Goal: Task Accomplishment & Management: Complete application form

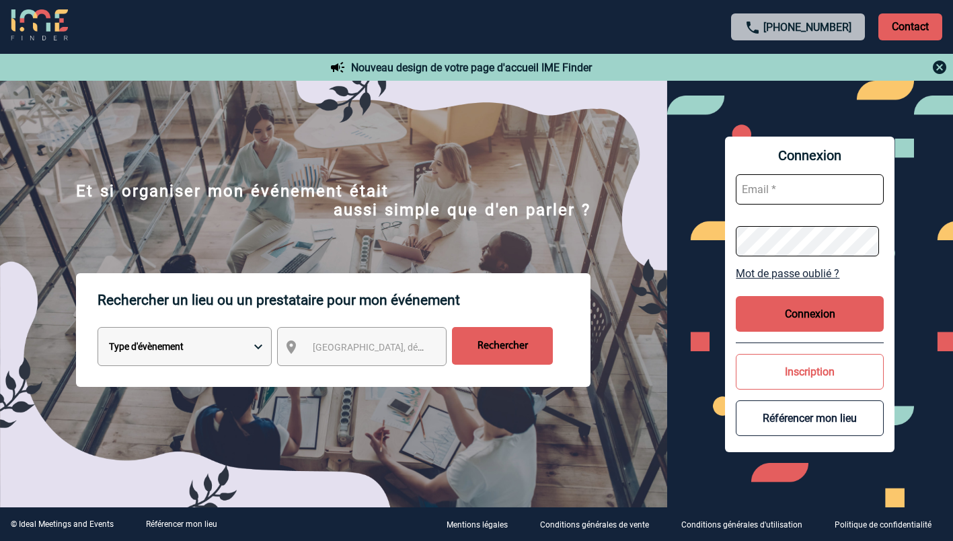
click at [782, 192] on input "text" at bounding box center [810, 189] width 148 height 30
type input "ketty.danican@capgemini.com"
drag, startPoint x: 745, startPoint y: 212, endPoint x: 730, endPoint y: 192, distance: 24.5
click at [730, 192] on div "Connexion ketty.danican@capgemini.com Mot de passe oublié ? Connexion Inscripti…" at bounding box center [810, 294] width 170 height 315
click at [790, 311] on button "Connexion" at bounding box center [810, 314] width 148 height 36
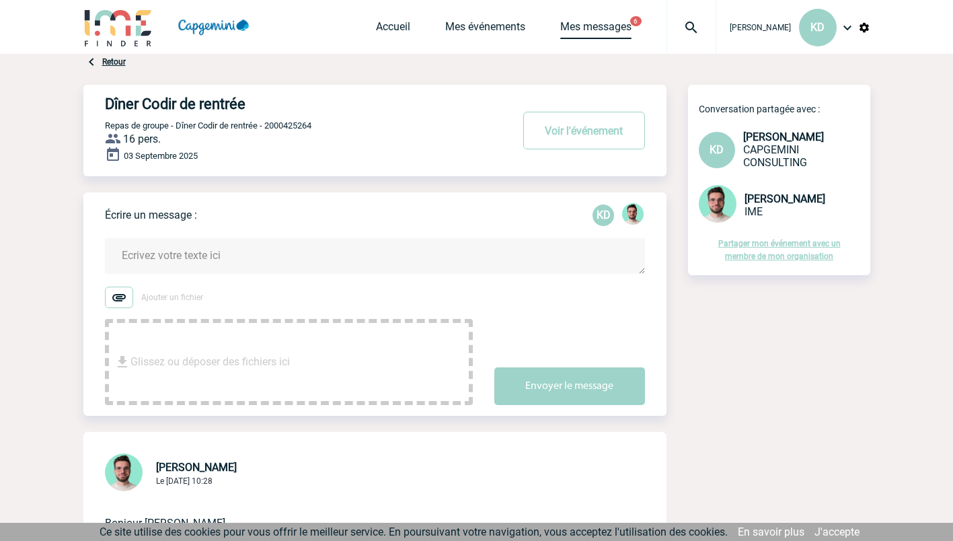
click at [617, 33] on link "Mes messages" at bounding box center [595, 29] width 71 height 19
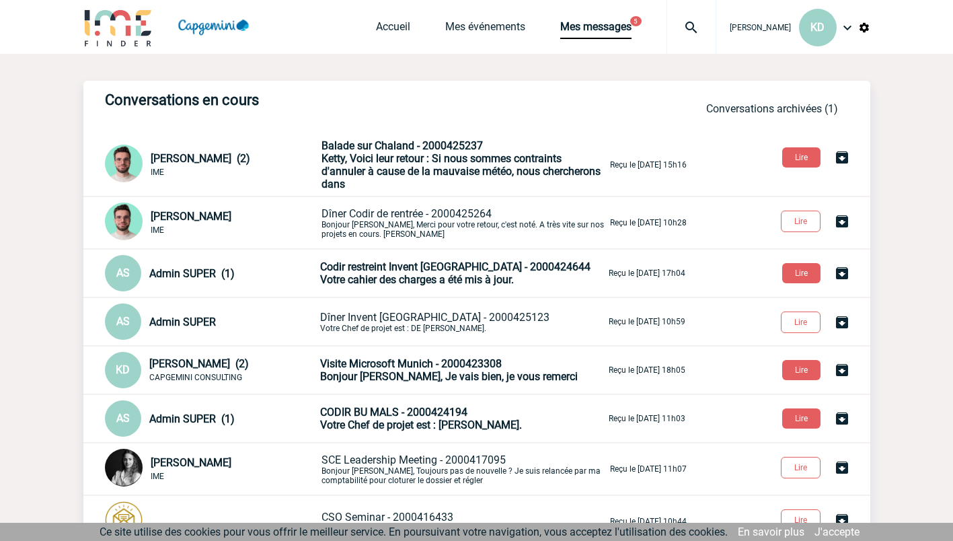
click at [447, 165] on span "Ketty, Voici leur retour : Si nous sommes contraints d'annuler à cause de la ma…" at bounding box center [461, 171] width 279 height 38
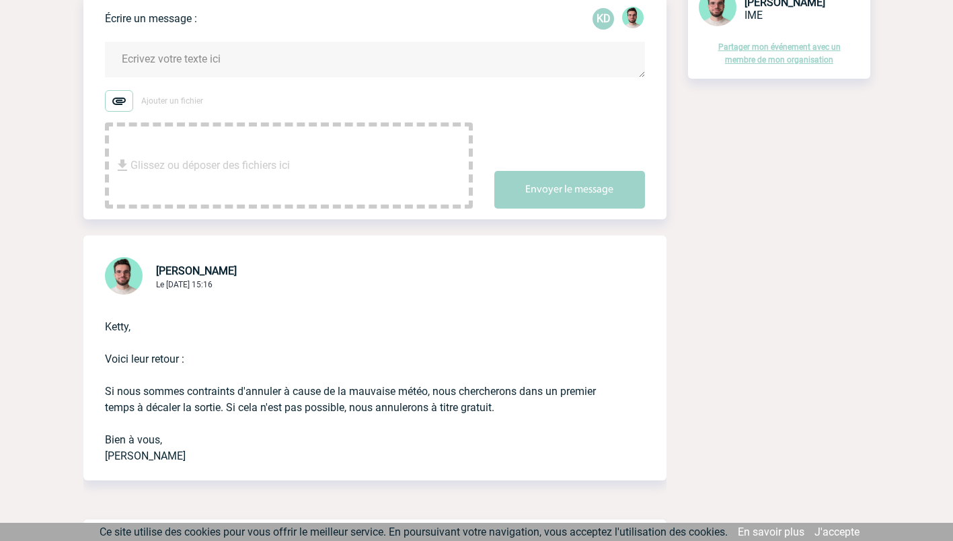
scroll to position [142, 0]
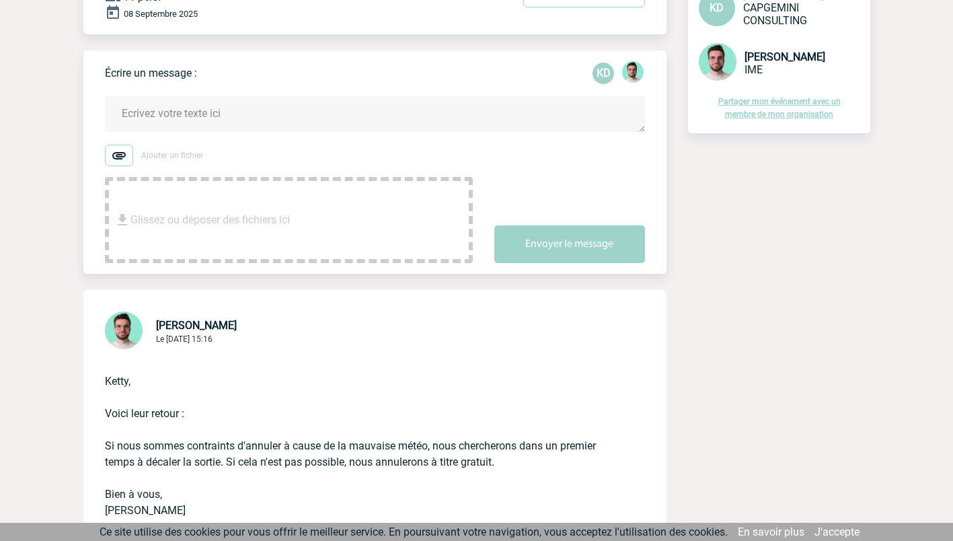
click at [300, 123] on textarea at bounding box center [375, 114] width 540 height 36
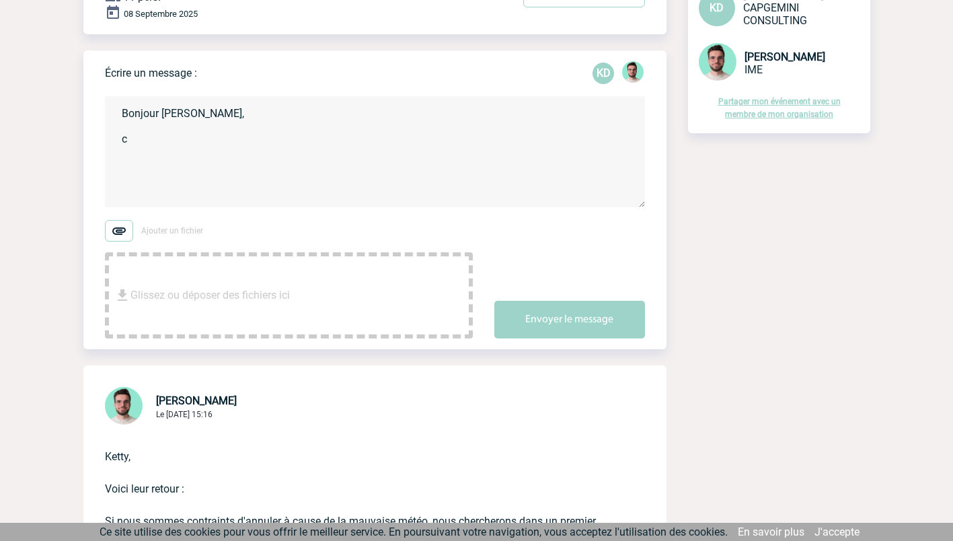
click at [137, 142] on textarea "Bonjour Benjamin, c" at bounding box center [375, 151] width 540 height 111
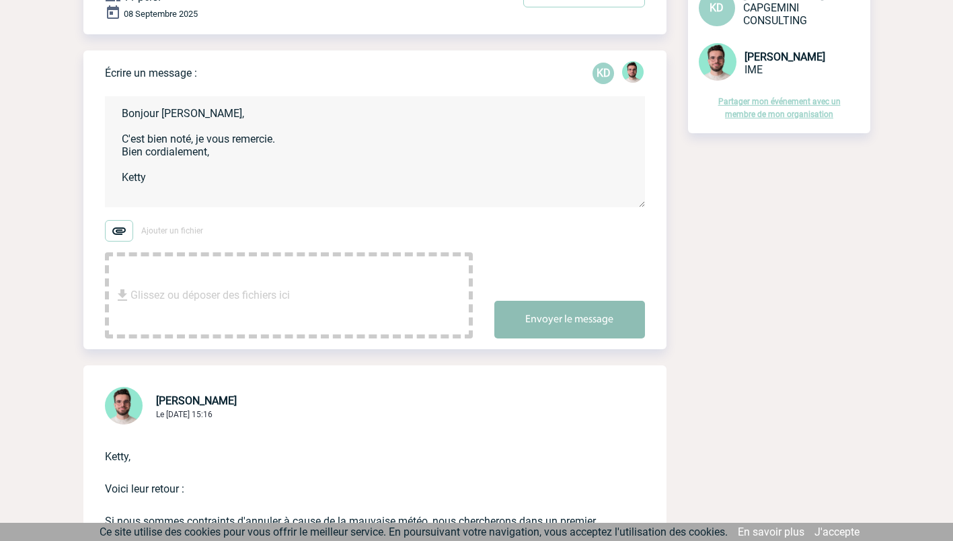
type textarea "Bonjour [PERSON_NAME], C'est bien noté, je vous remercie. Bien cordialement, Ke…"
click at [538, 311] on button "Envoyer le message" at bounding box center [569, 320] width 151 height 38
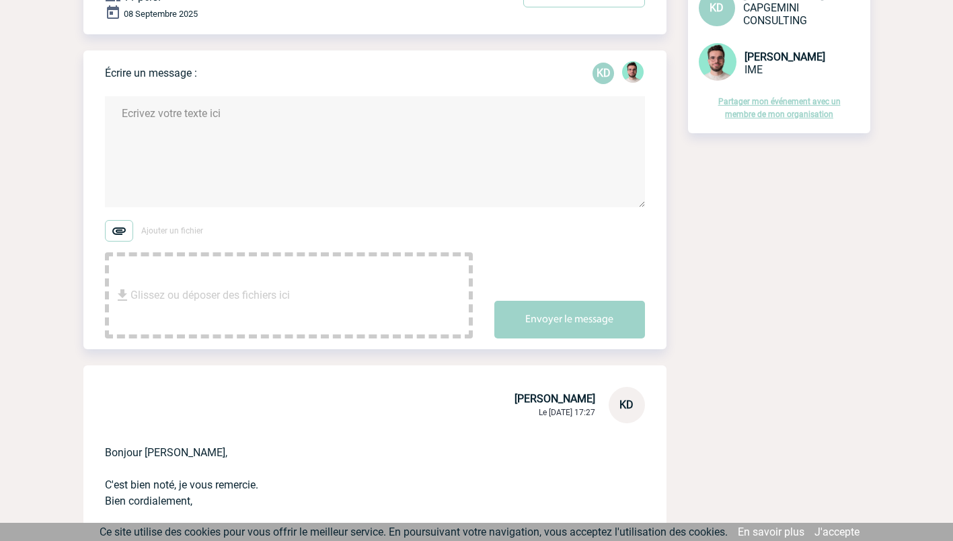
scroll to position [0, 0]
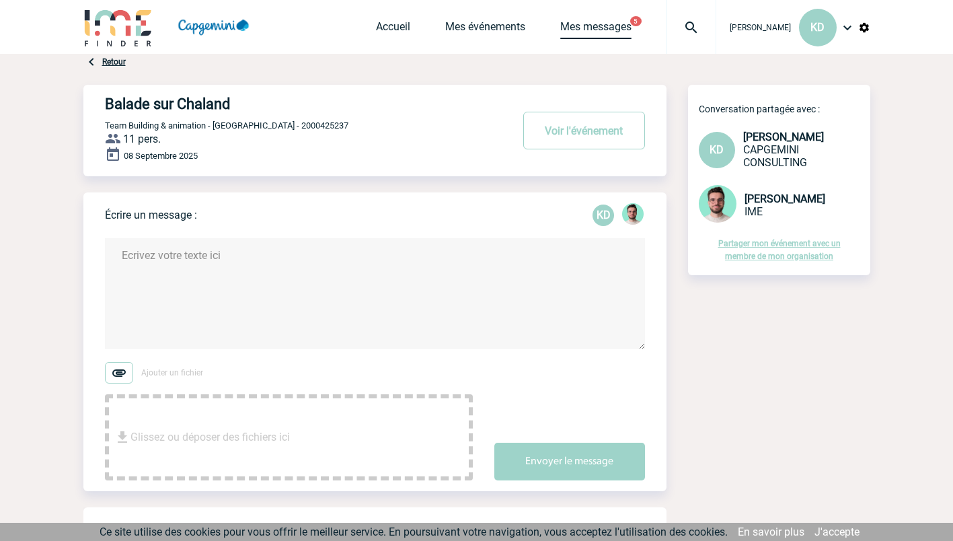
click at [611, 26] on link "Mes messages" at bounding box center [595, 29] width 71 height 19
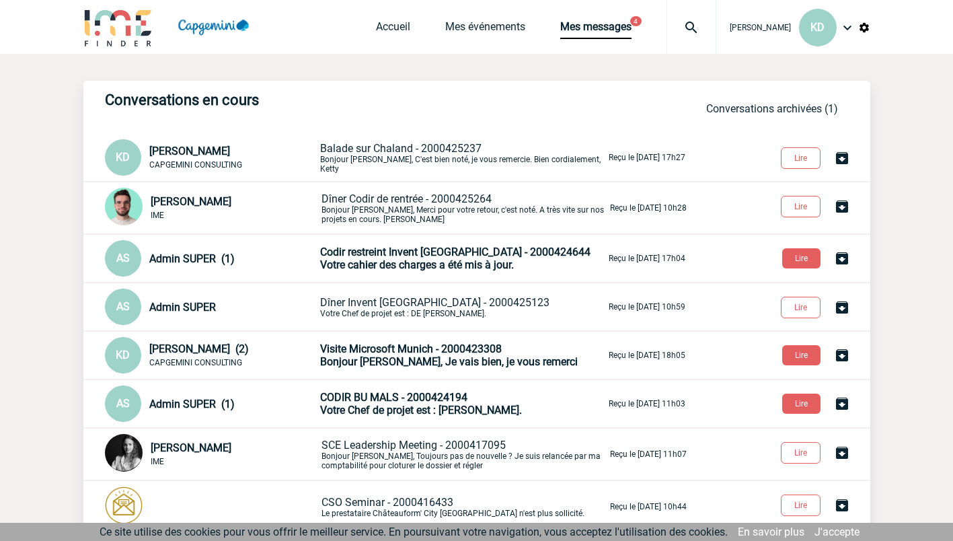
click at [126, 22] on img at bounding box center [118, 27] width 70 height 38
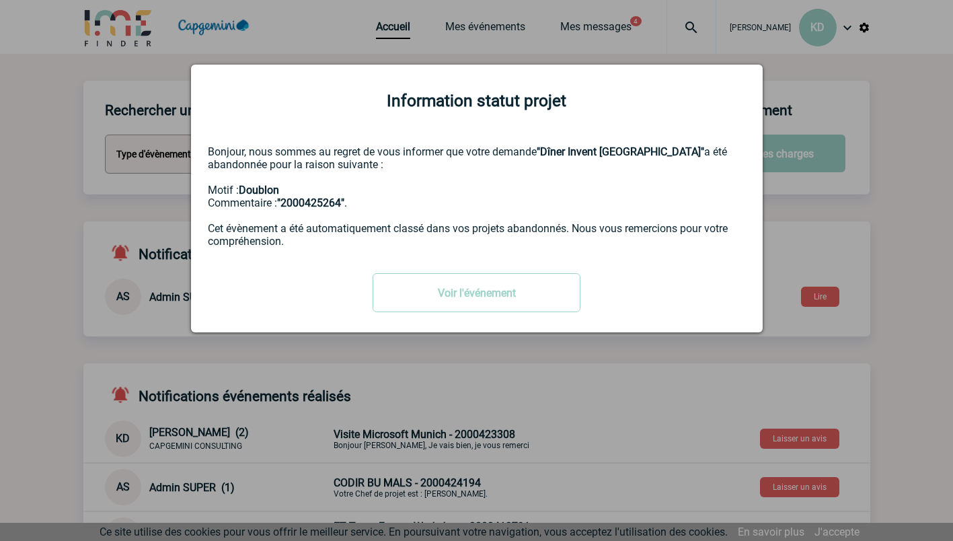
click at [889, 184] on div at bounding box center [476, 270] width 953 height 541
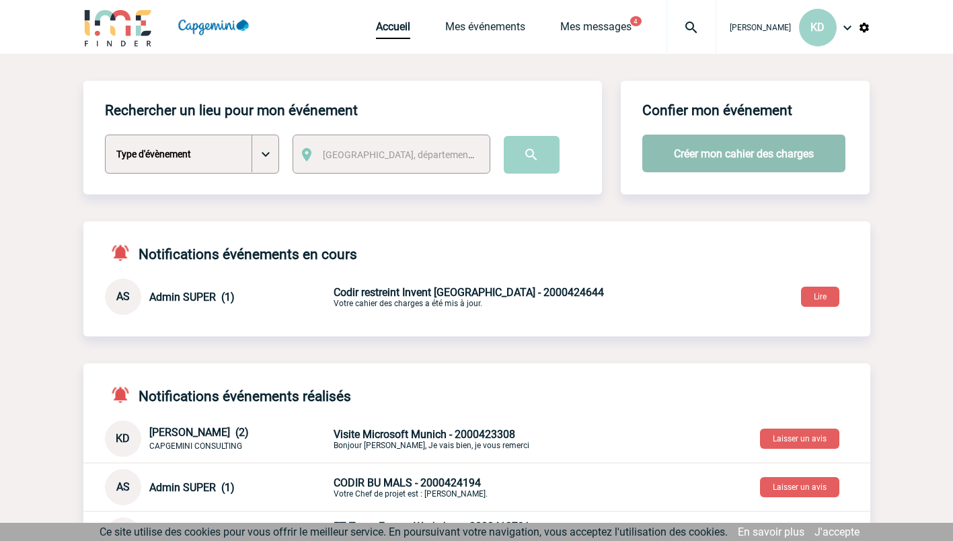
click at [661, 156] on button "Créer mon cahier des charges" at bounding box center [743, 154] width 203 height 38
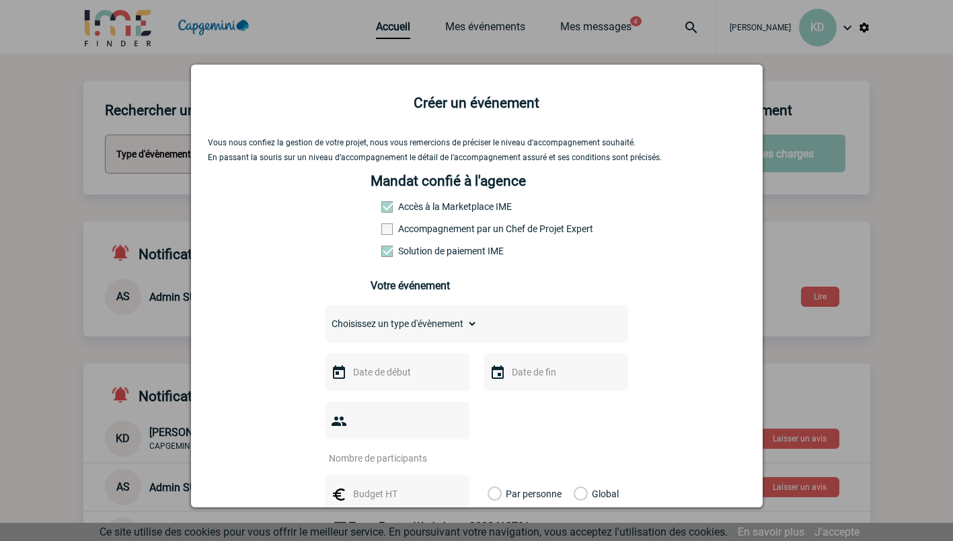
click at [385, 232] on span at bounding box center [386, 228] width 11 height 11
click at [0, 0] on input "Accompagnement par un Chef de Projet Expert" at bounding box center [0, 0] width 0 height 0
click at [359, 375] on input "text" at bounding box center [396, 371] width 93 height 17
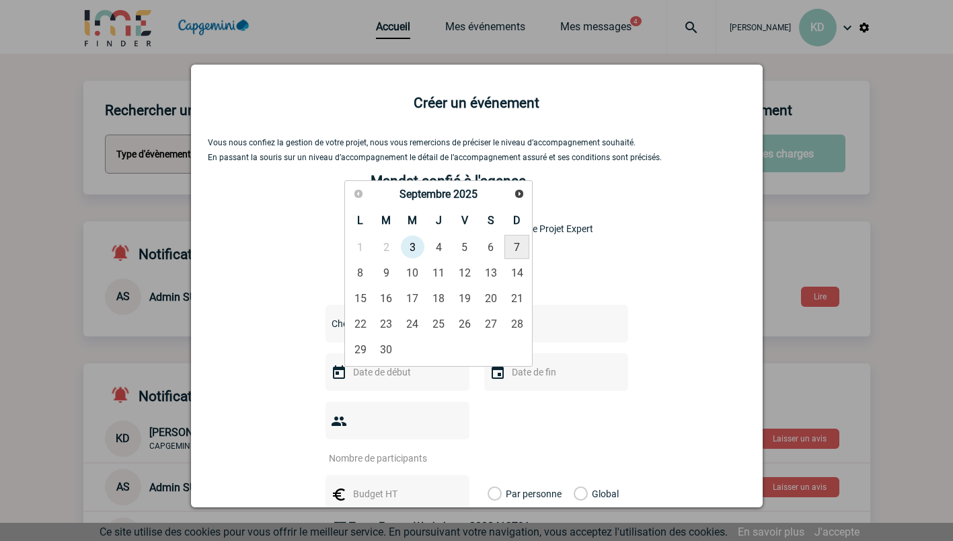
click at [517, 241] on link "7" at bounding box center [516, 247] width 25 height 24
type input "07-09-2025"
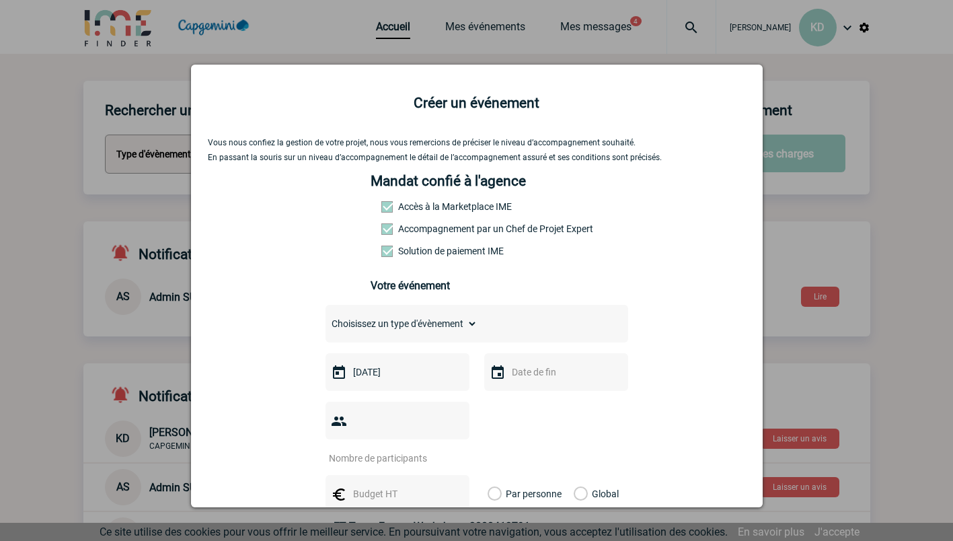
click at [509, 368] on input "text" at bounding box center [555, 371] width 93 height 17
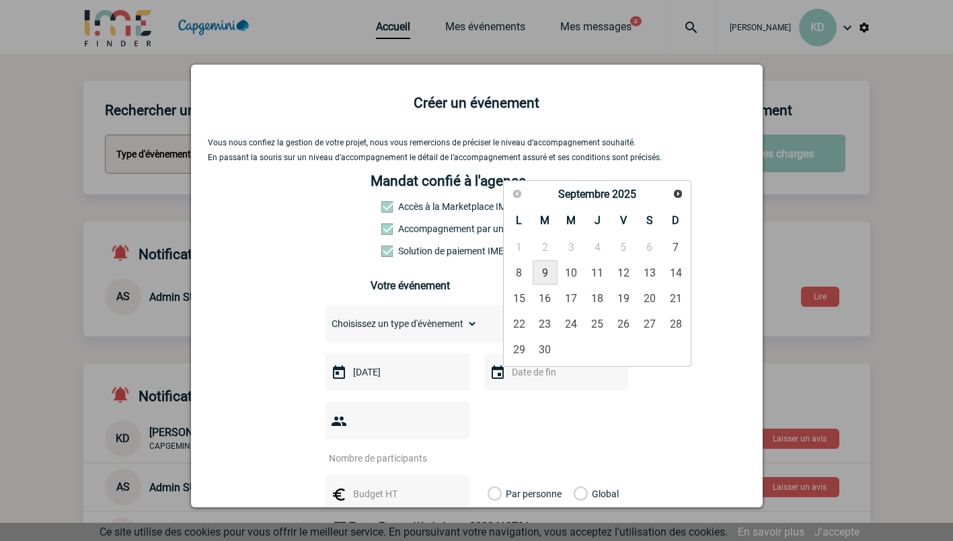
click at [537, 267] on link "9" at bounding box center [545, 272] width 25 height 24
type input "09-09-2025"
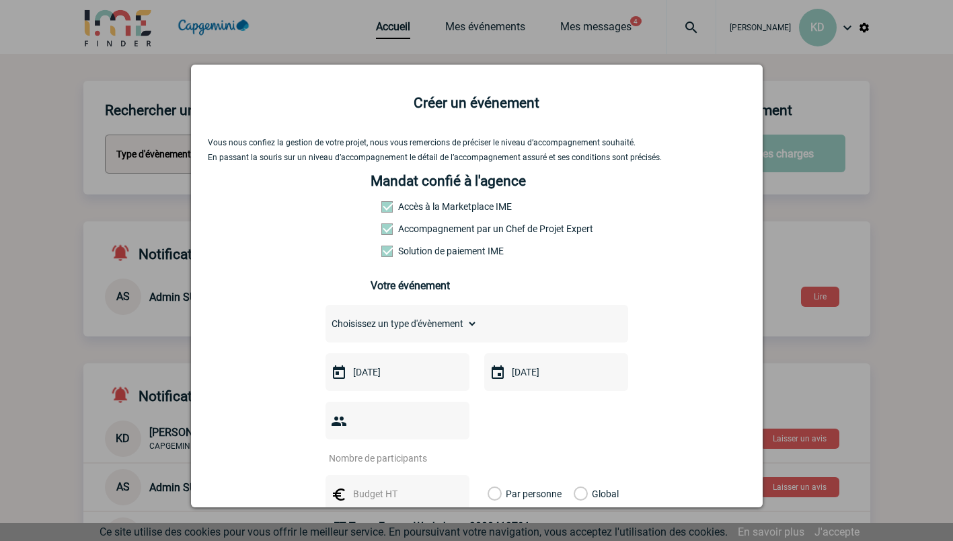
click at [396, 449] on input "number" at bounding box center [389, 457] width 126 height 17
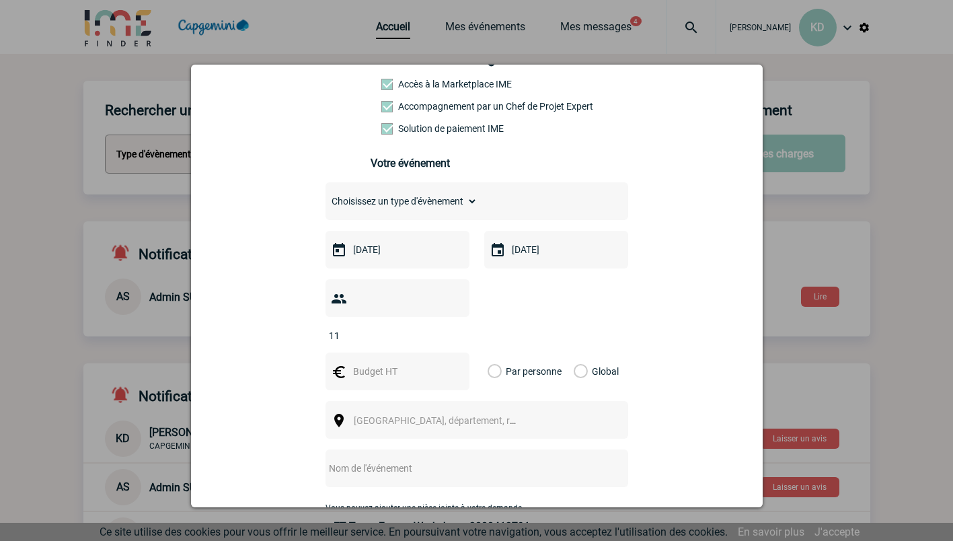
type input "11"
click at [393, 363] on input "text" at bounding box center [396, 371] width 93 height 17
type input "1500"
click at [574, 352] on label "Global" at bounding box center [578, 371] width 9 height 38
click at [0, 0] on input "Global" at bounding box center [0, 0] width 0 height 0
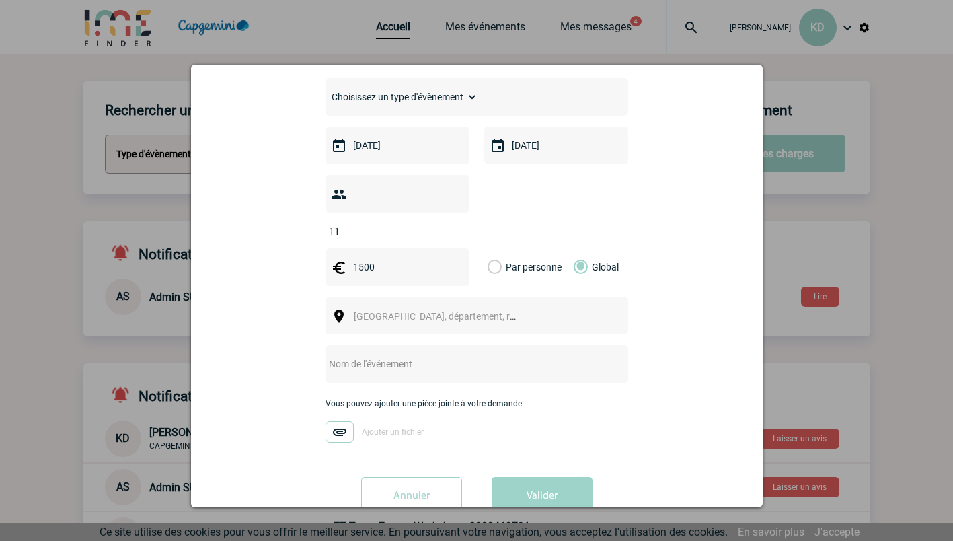
scroll to position [227, 0]
click at [374, 310] on span "Ville, département, région..." at bounding box center [447, 315] width 187 height 11
type input "p"
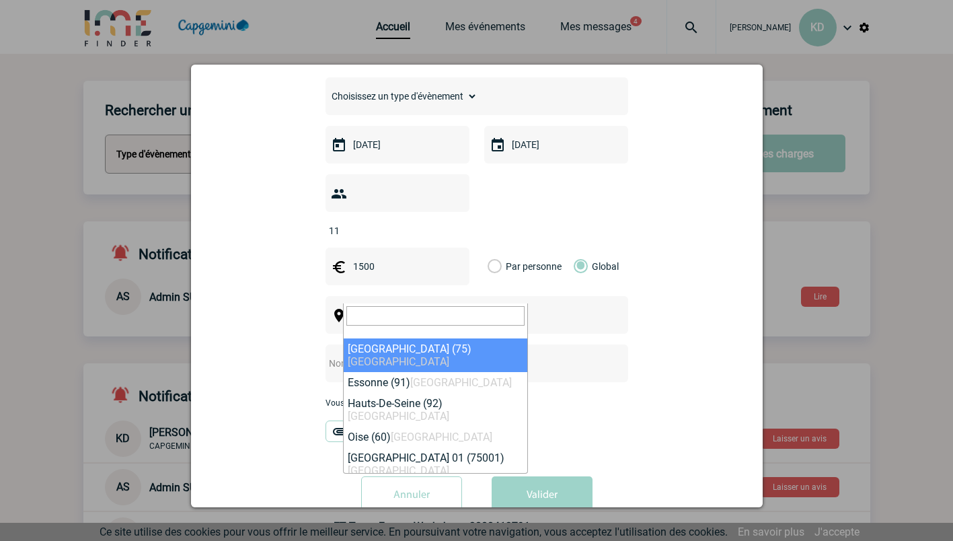
click at [623, 361] on div "Vous nous confiez la gestion de votre projet, nous vous remercions de préciser …" at bounding box center [477, 217] width 538 height 613
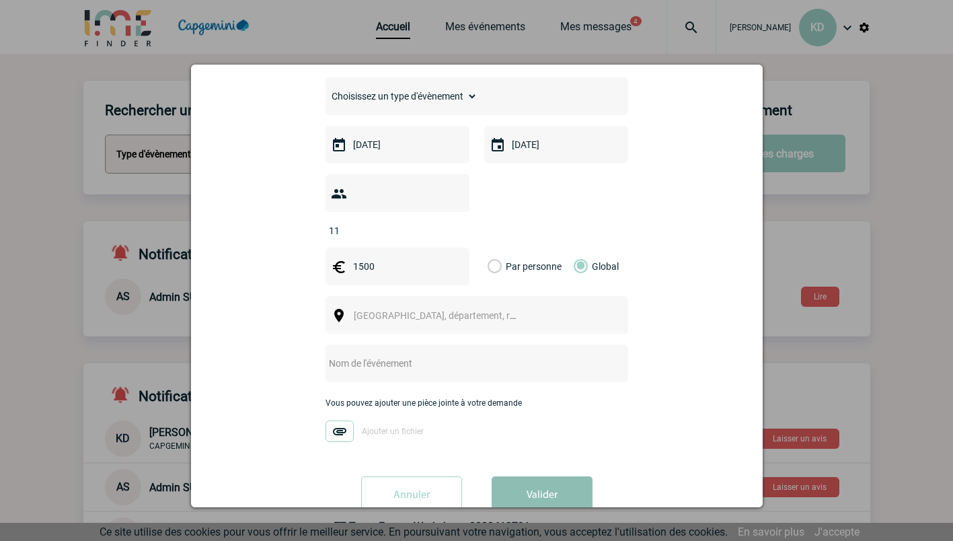
click at [529, 480] on button "Valider" at bounding box center [542, 495] width 101 height 38
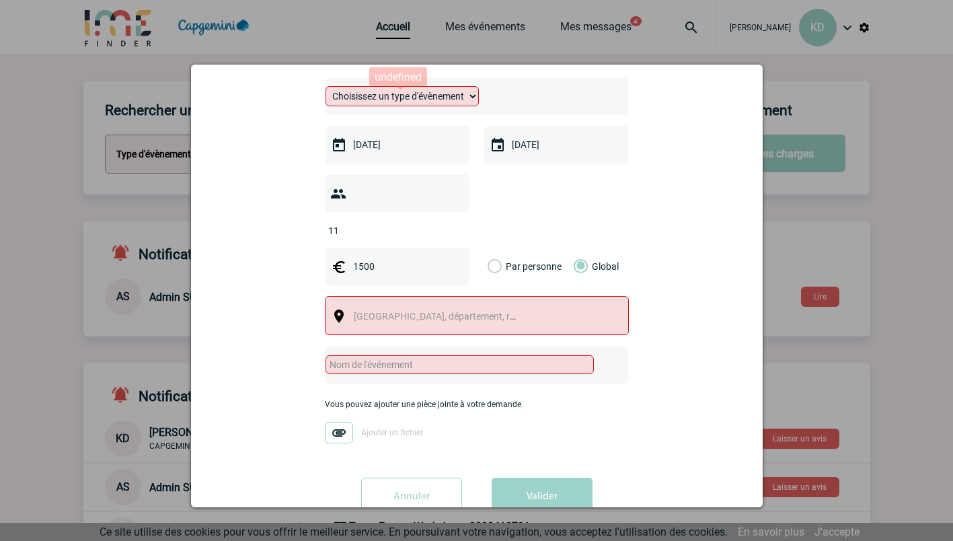
click at [469, 104] on select "Choisissez un type d'évènement Séminaire avec nuitée Séminaire sans nuitée Repa…" at bounding box center [402, 96] width 153 height 20
select select "9"
click at [326, 89] on select "Choisissez un type d'évènement Séminaire avec nuitée Séminaire sans nuitée Repa…" at bounding box center [402, 96] width 153 height 20
click at [597, 204] on div "11" at bounding box center [477, 205] width 304 height 63
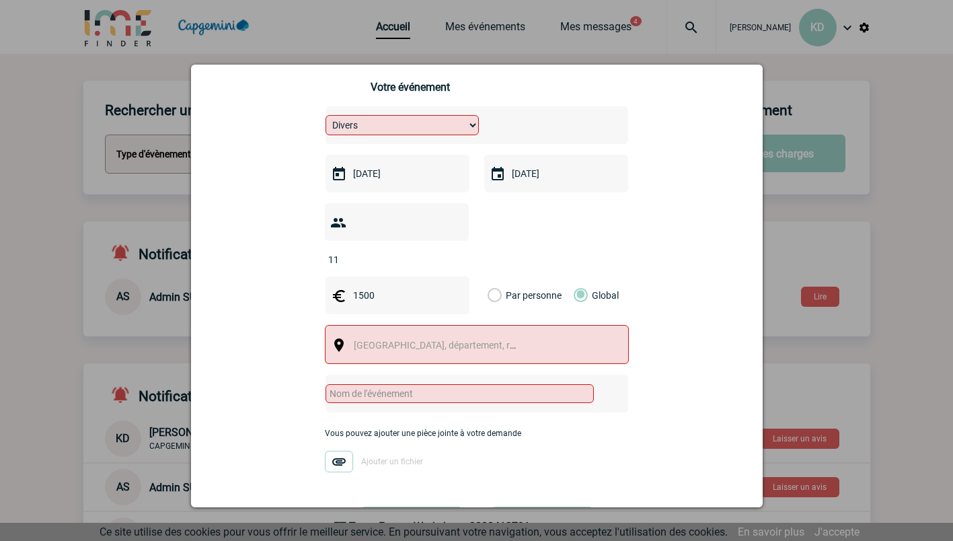
scroll to position [245, 0]
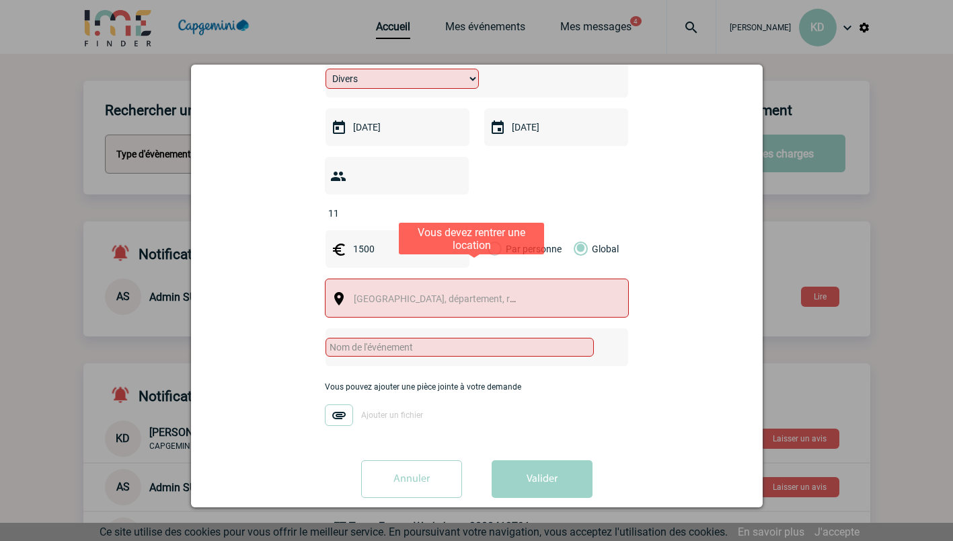
click at [358, 289] on span "Ville, département, région..." at bounding box center [440, 298] width 185 height 19
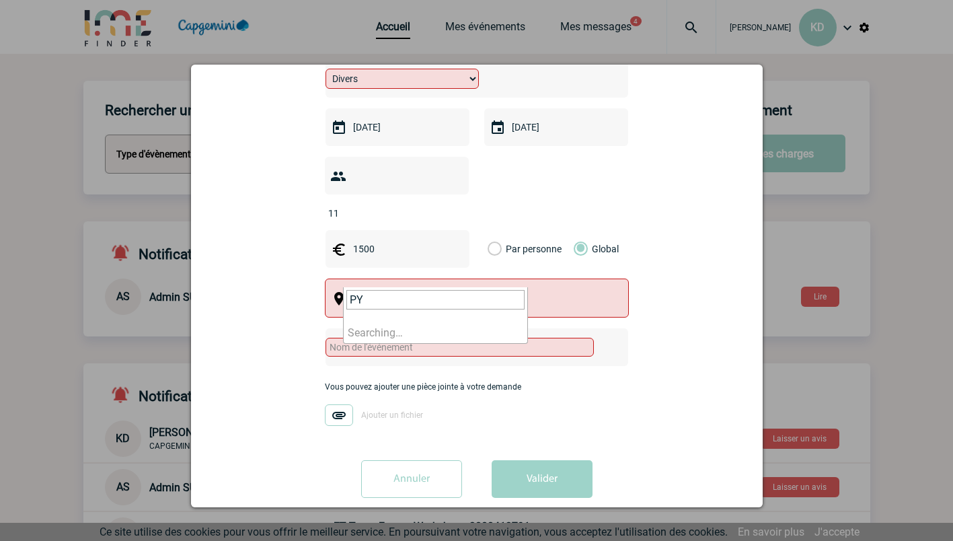
type input "P"
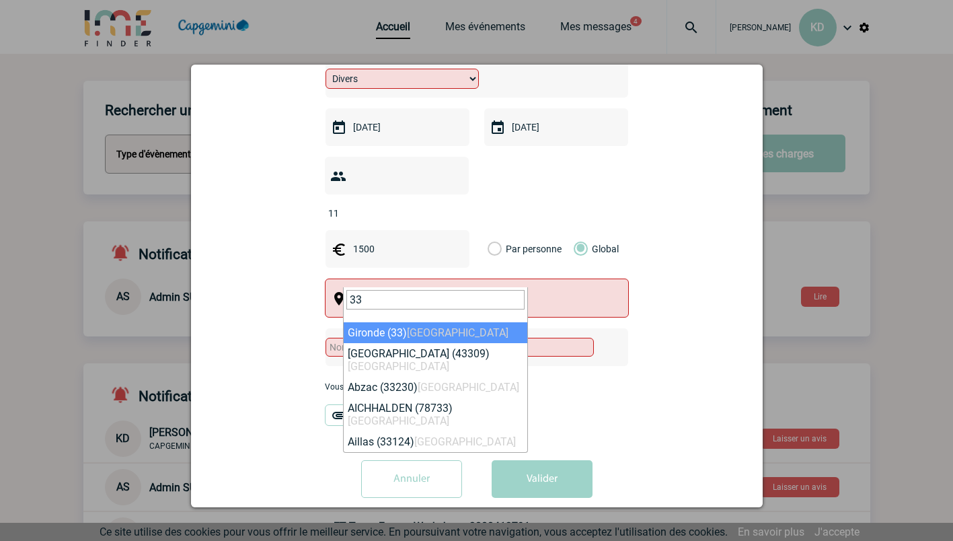
type input "33"
select select "24368"
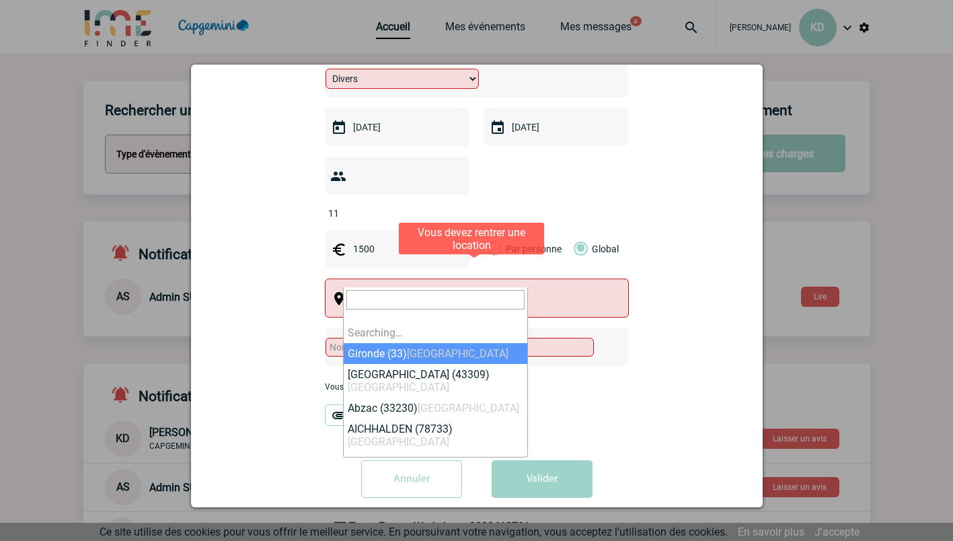
click at [406, 289] on span "× Gironde (33)" at bounding box center [440, 298] width 185 height 19
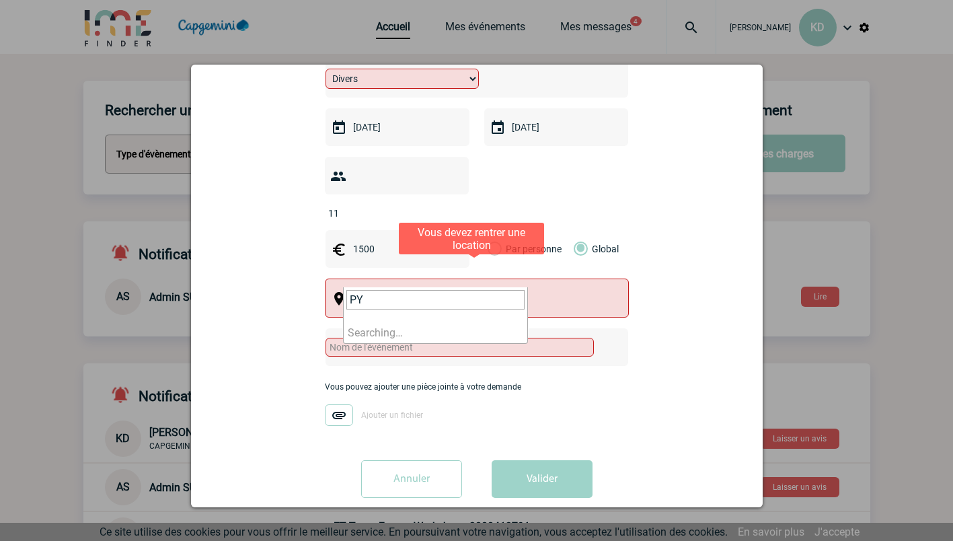
type input "P"
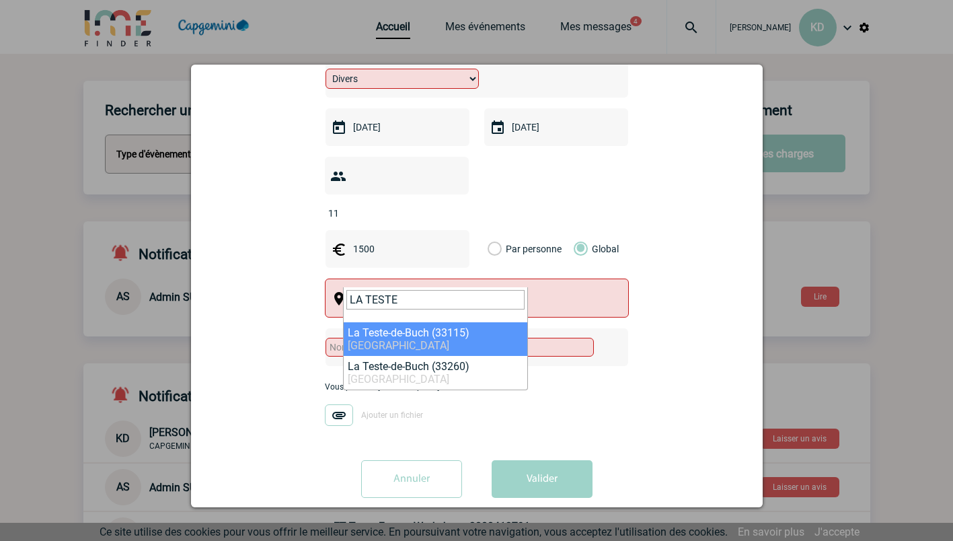
type input "LA TESTE"
select select "24890"
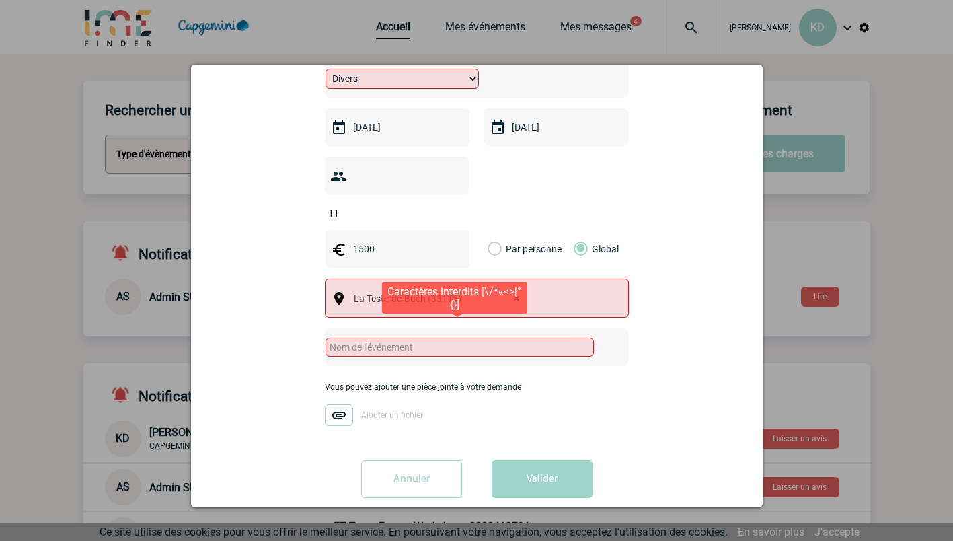
click at [411, 338] on input "text" at bounding box center [460, 347] width 268 height 19
type input "t"
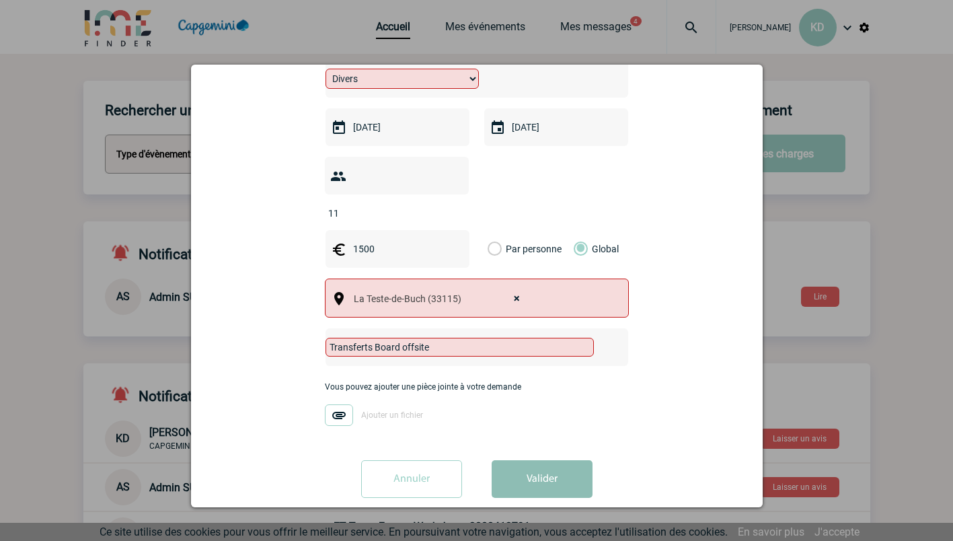
type input "Transferts Board offsite"
click at [519, 460] on button "Valider" at bounding box center [542, 479] width 101 height 38
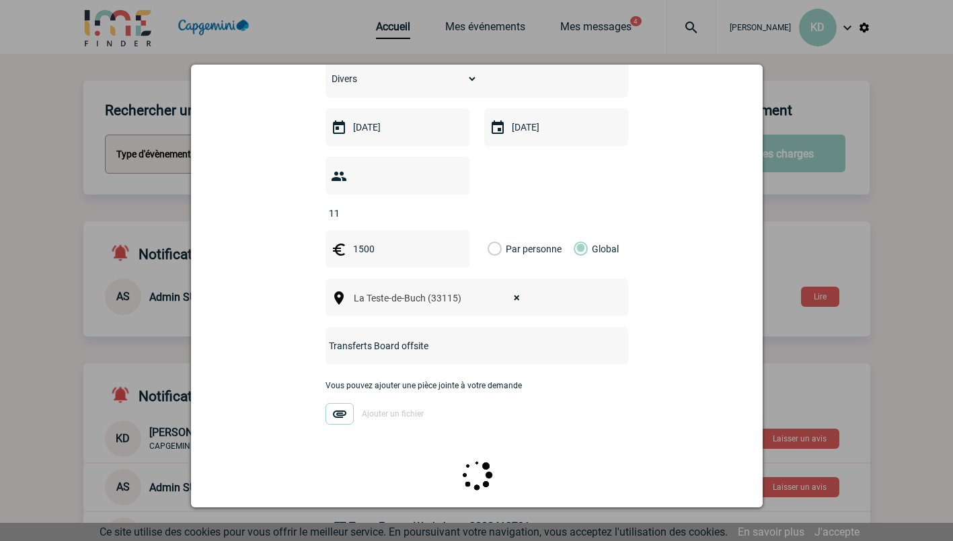
scroll to position [0, 0]
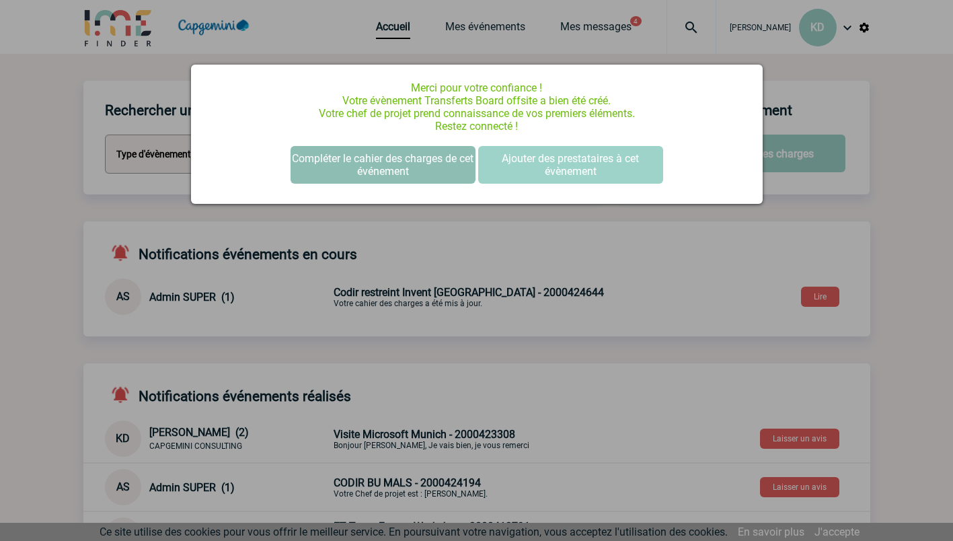
click at [394, 161] on button "Compléter le cahier des charges de cet événement" at bounding box center [383, 165] width 185 height 38
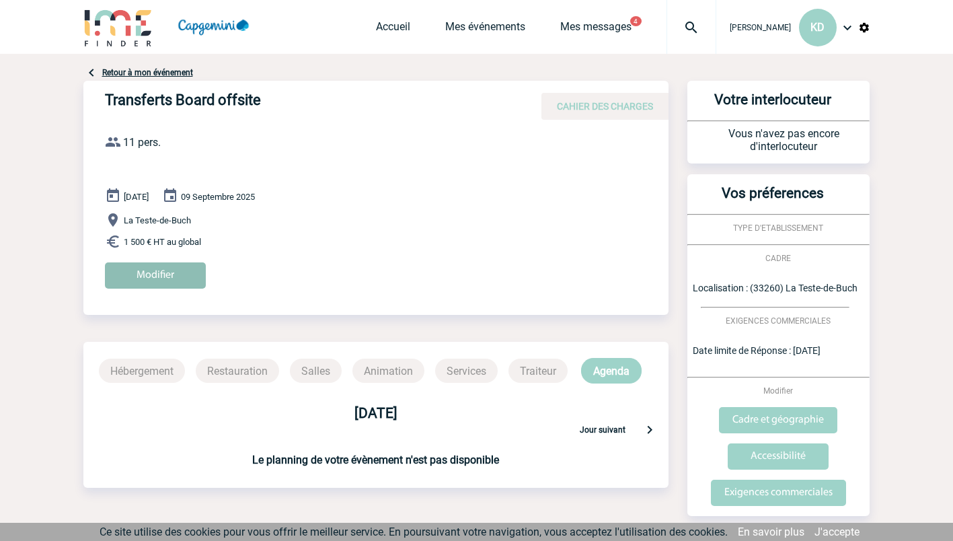
click at [141, 269] on input "Modifier" at bounding box center [155, 275] width 101 height 26
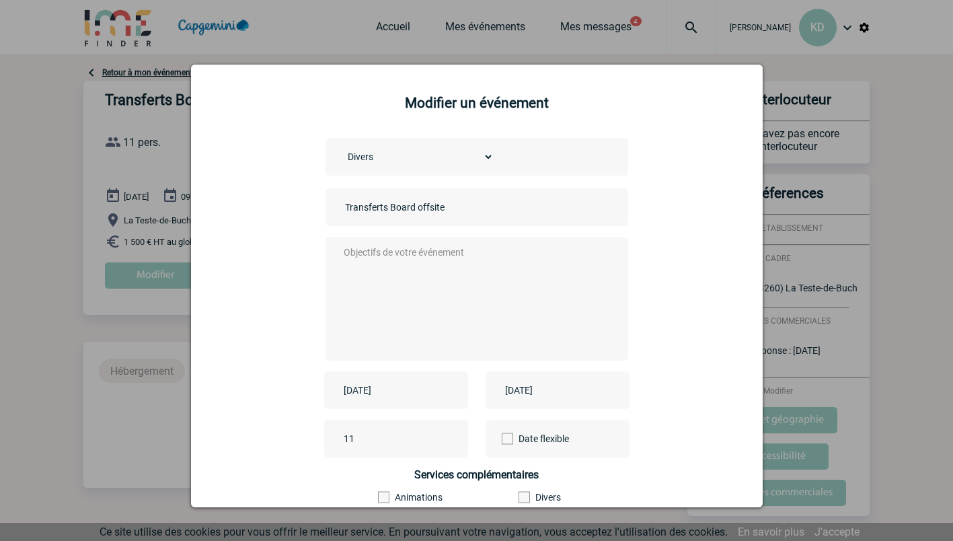
click at [461, 280] on textarea at bounding box center [473, 297] width 266 height 108
paste textarea "Loremip, Dolo si ametc ad elits doeiusmod tem inci utla et 5 do 3 magnaaliq e a…"
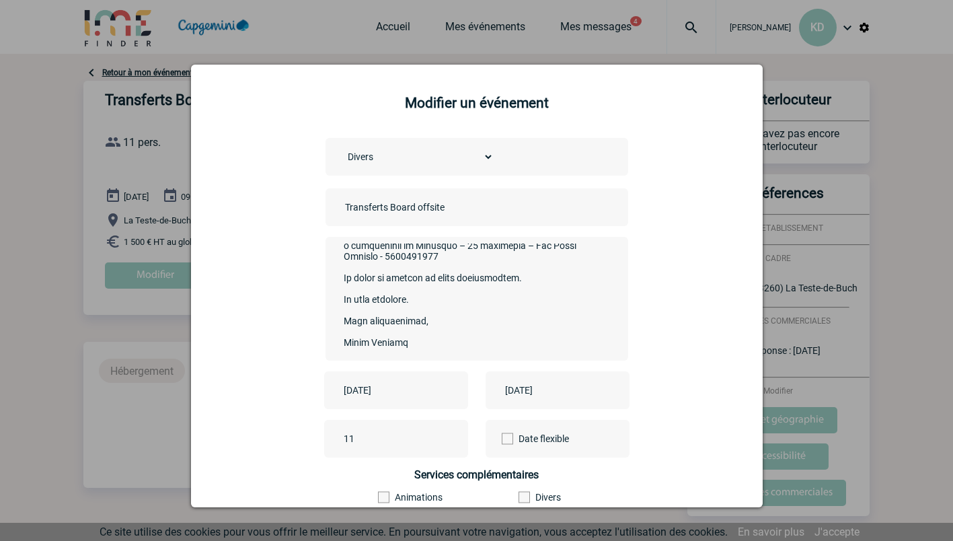
scroll to position [299, 0]
type textarea "Loremip, Dolo si ametc ad elits doeiusmod tem inci utla et 5 do 3 magnaaliq e a…"
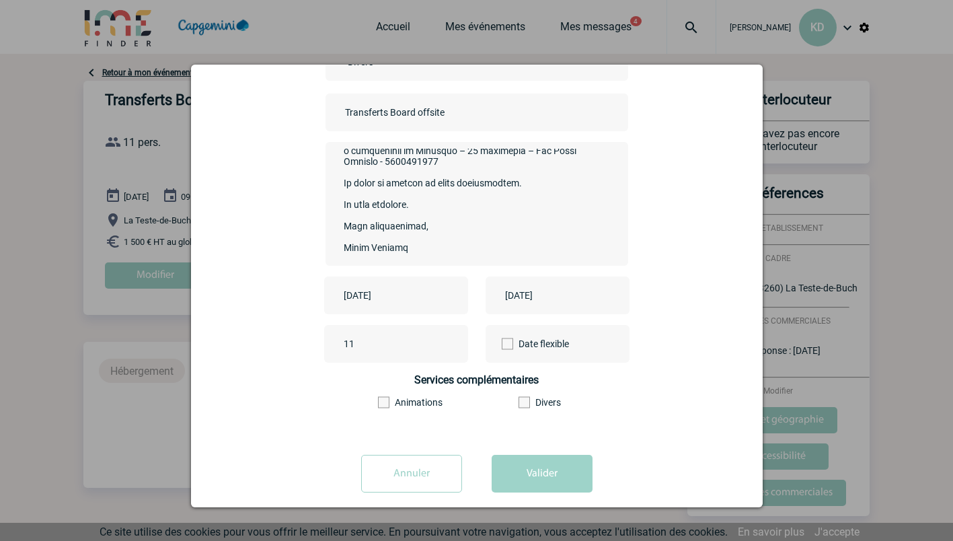
scroll to position [112, 0]
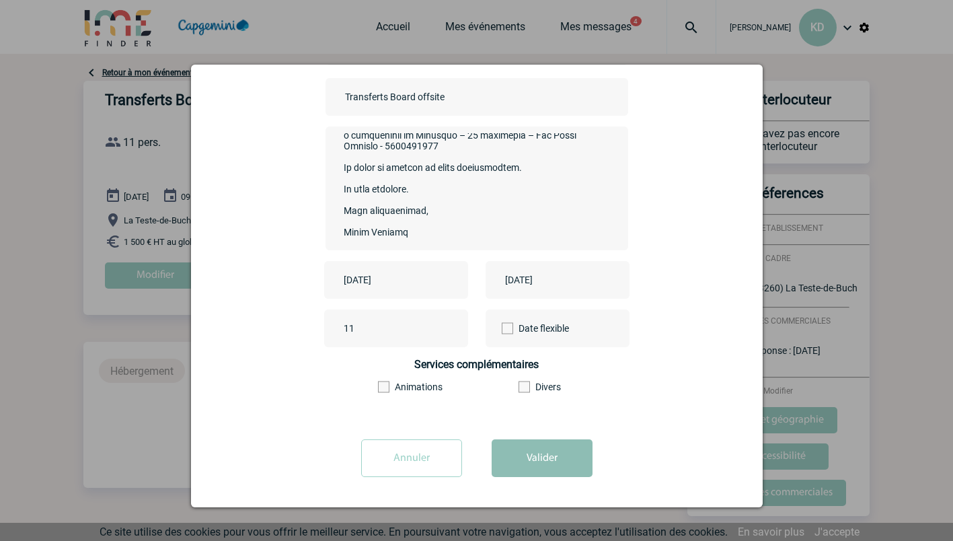
click at [546, 461] on button "Valider" at bounding box center [542, 458] width 101 height 38
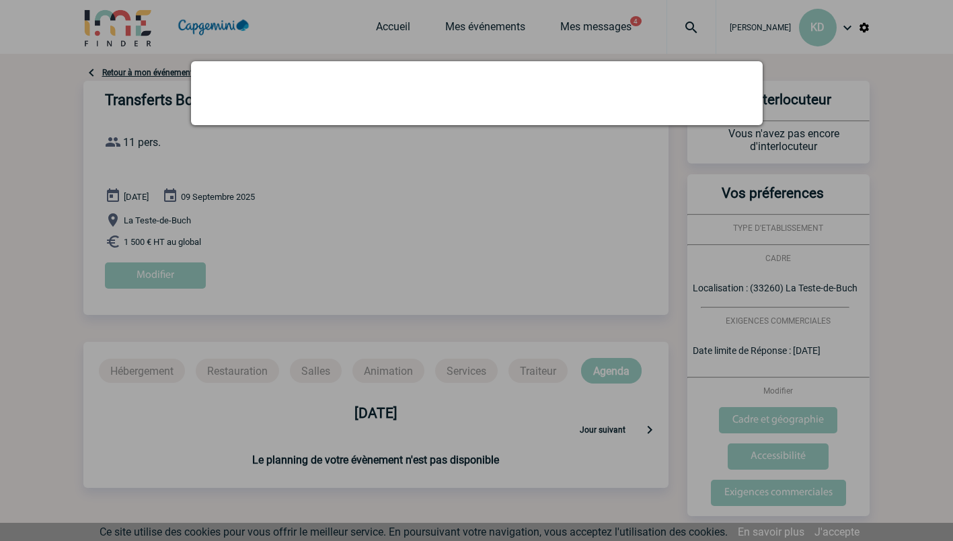
scroll to position [0, 0]
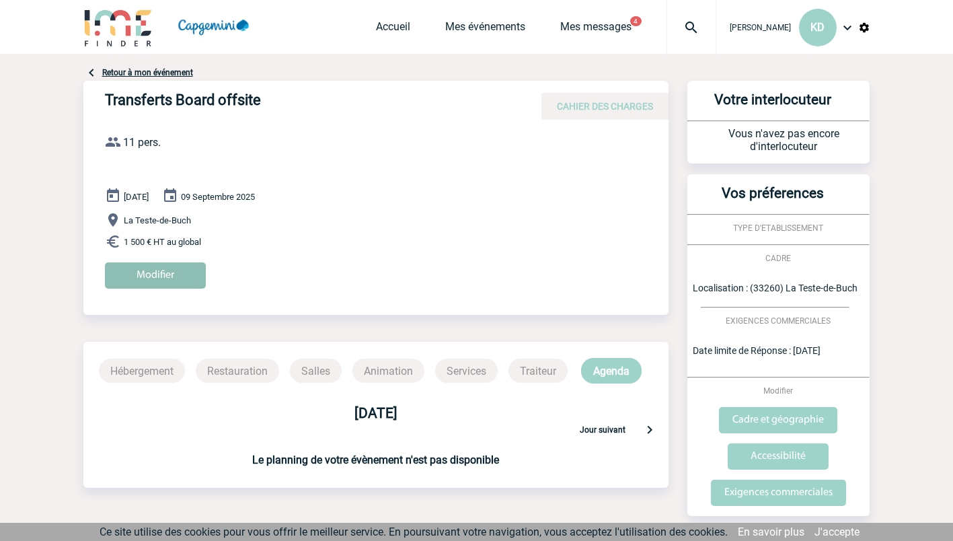
click at [172, 270] on input "Modifier" at bounding box center [155, 275] width 101 height 26
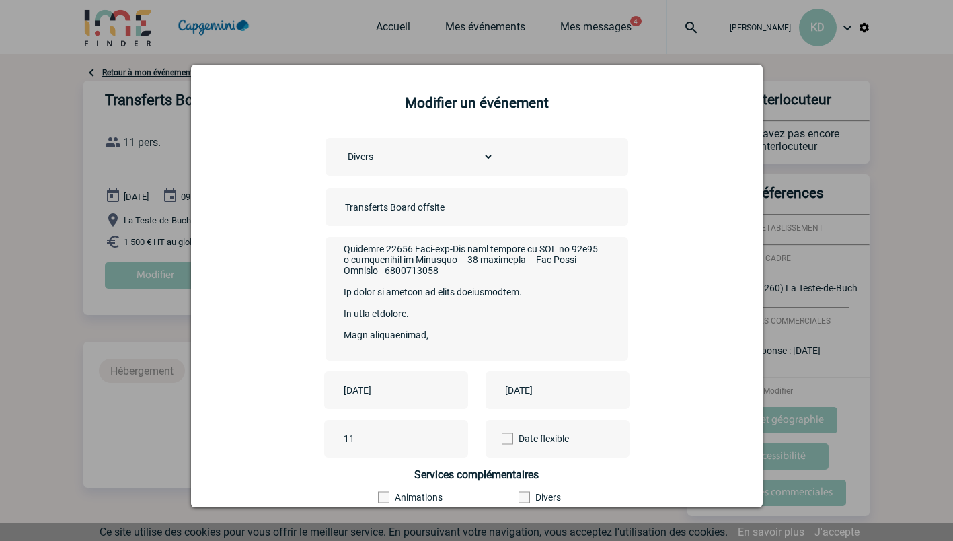
scroll to position [299, 0]
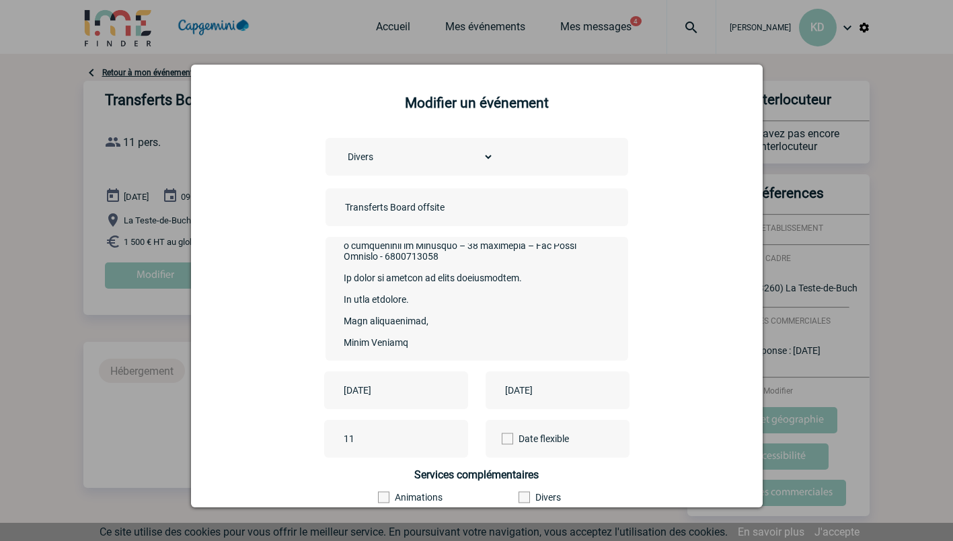
click at [891, 126] on div at bounding box center [476, 270] width 953 height 541
